Goal: Find specific fact: Find specific fact

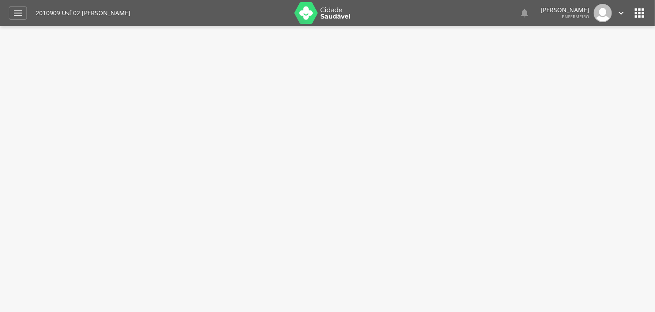
type input "**********"
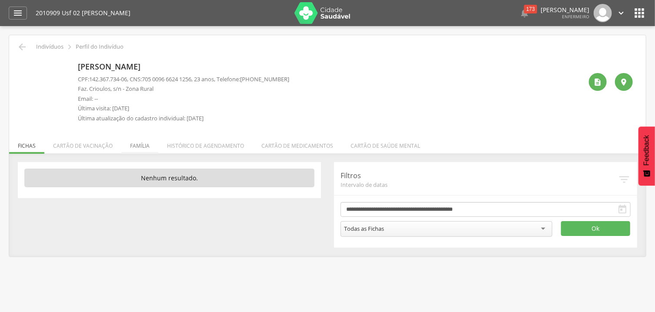
click at [142, 145] on li "Família" at bounding box center [139, 144] width 37 height 20
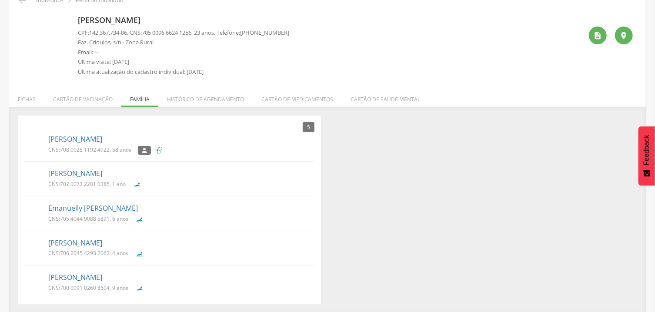
scroll to position [48, 0]
click at [365, 233] on div "5 Nenhum outro membro da família cadastrado. Maria Jose dos Santos CNS: 708 002…" at bounding box center [327, 208] width 633 height 189
drag, startPoint x: 147, startPoint y: 30, endPoint x: 200, endPoint y: 33, distance: 53.2
click at [200, 33] on p "CPF: 142.367.734-06 , CNS: 705 0096 6624 1256 , 23 anos, Telefone: (99) 99999-9…" at bounding box center [183, 31] width 211 height 8
copy p "705 0096 6624 1256"
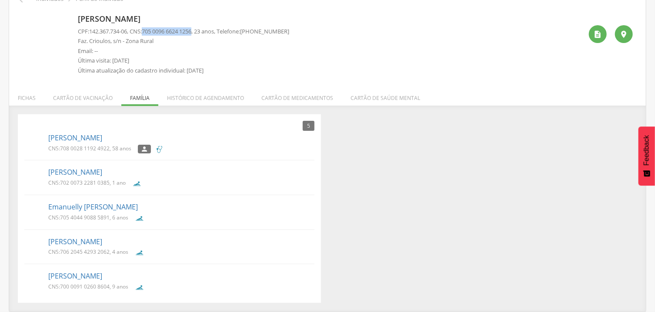
scroll to position [0, 0]
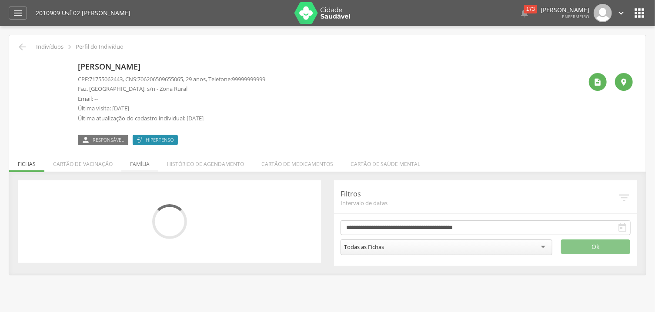
click at [146, 124] on div "CPF: 71755062443 , CNS: [PHONE_NUMBER] , 29 anos, Telefone: [PHONE_NUMBER] Faz.…" at bounding box center [172, 101] width 188 height 52
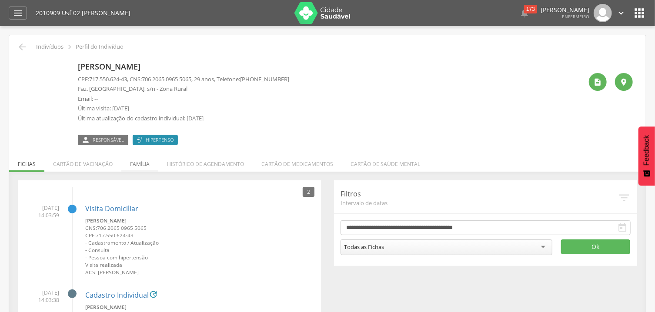
click at [147, 166] on li "Família" at bounding box center [139, 162] width 37 height 20
